Goal: Task Accomplishment & Management: Manage account settings

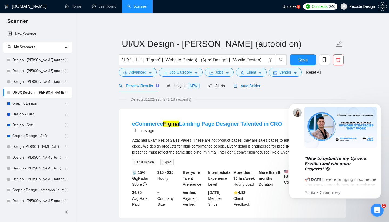
click at [257, 84] on span "Auto Bidder" at bounding box center [247, 86] width 27 height 4
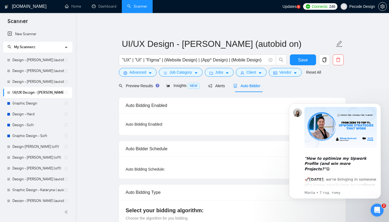
checkbox input "true"
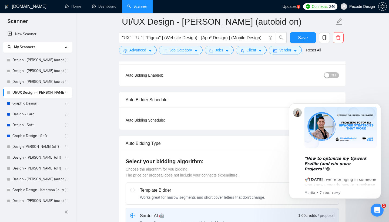
scroll to position [53, 0]
click at [333, 74] on span "OFF" at bounding box center [334, 75] width 6 height 6
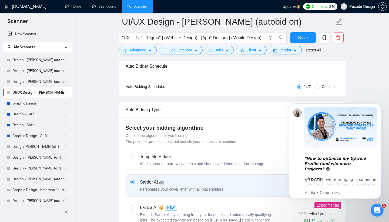
scroll to position [89, 0]
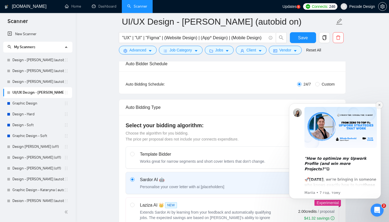
click at [381, 105] on button "Dismiss notification" at bounding box center [379, 104] width 7 height 7
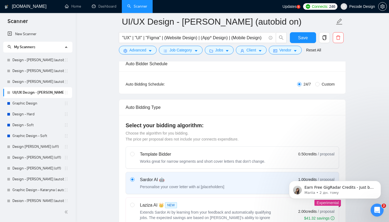
click at [326, 81] on span "Custom" at bounding box center [328, 84] width 17 height 6
click at [320, 82] on input "Custom" at bounding box center [317, 84] width 4 height 4
radio input "true"
radio input "false"
checkbox input "true"
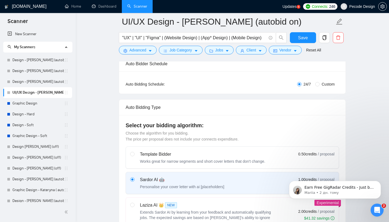
checkbox input "true"
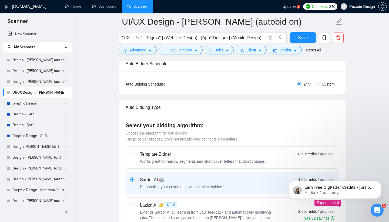
checkbox input "true"
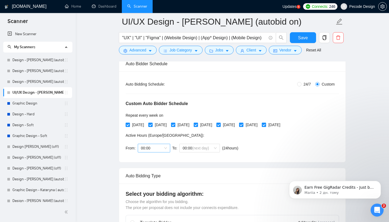
click at [153, 147] on span "00:00" at bounding box center [154, 148] width 26 height 8
click at [151, 179] on div "13:00" at bounding box center [154, 179] width 26 height 6
click at [193, 149] on span "00:00 (next day)" at bounding box center [200, 148] width 34 height 8
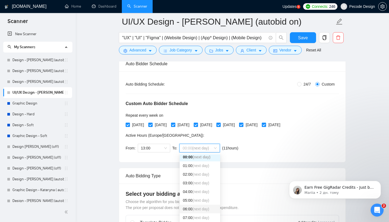
scroll to position [0, 0]
click at [162, 149] on span "13:00" at bounding box center [154, 148] width 26 height 8
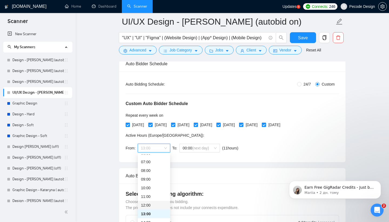
scroll to position [58, 0]
click at [202, 148] on span "(next day)" at bounding box center [200, 148] width 17 height 4
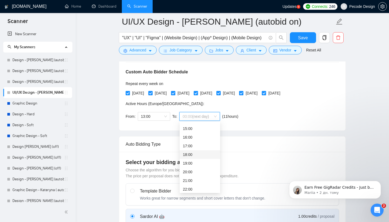
scroll to position [126, 0]
click at [192, 173] on div "20:00" at bounding box center [200, 174] width 34 height 6
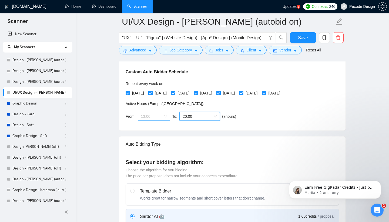
click at [163, 116] on span "13:00" at bounding box center [154, 116] width 26 height 8
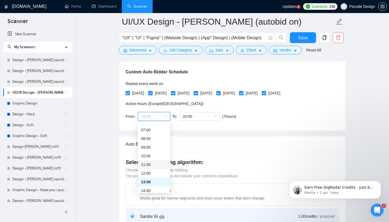
scroll to position [49, 0]
click at [152, 162] on div "10:00" at bounding box center [154, 164] width 26 height 6
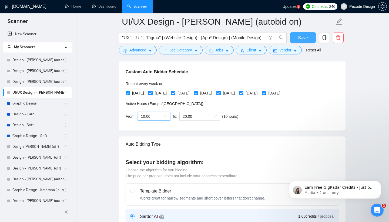
click at [305, 41] on span "Save" at bounding box center [303, 37] width 10 height 7
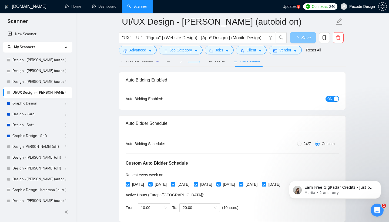
scroll to position [29, 0]
checkbox input "true"
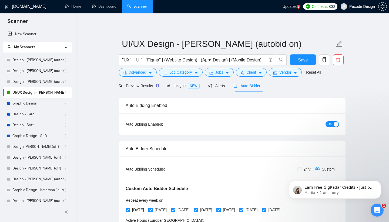
scroll to position [0, 0]
click at [302, 59] on span "Save" at bounding box center [303, 59] width 10 height 7
checkbox input "true"
